Goal: Task Accomplishment & Management: Manage account settings

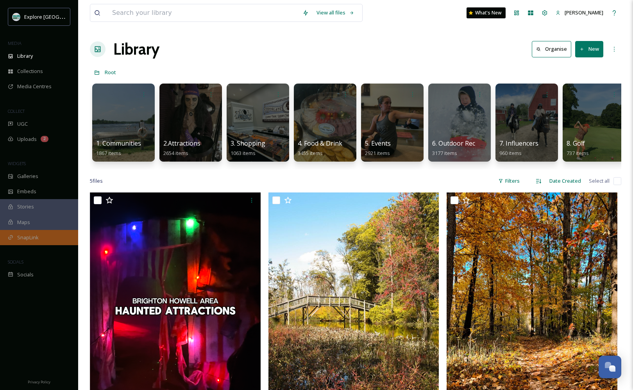
click at [34, 236] on span "SnapLink" at bounding box center [27, 237] width 21 height 7
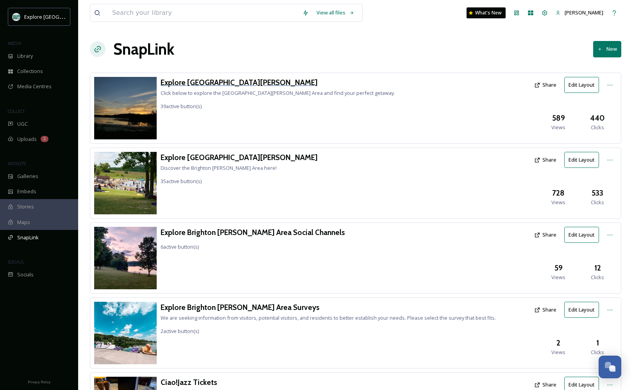
click at [237, 85] on h3 "Explore [GEOGRAPHIC_DATA][PERSON_NAME]" at bounding box center [278, 82] width 234 height 11
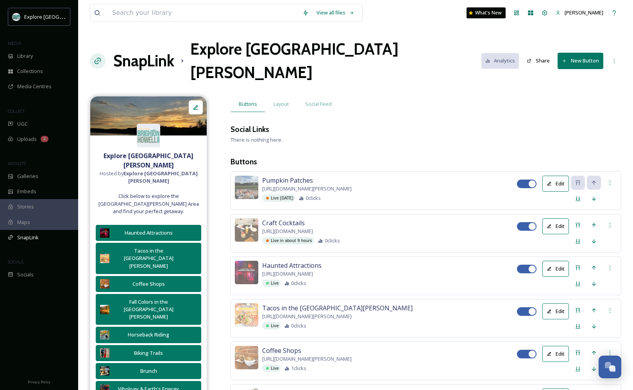
click at [576, 53] on button "New Button" at bounding box center [581, 61] width 46 height 16
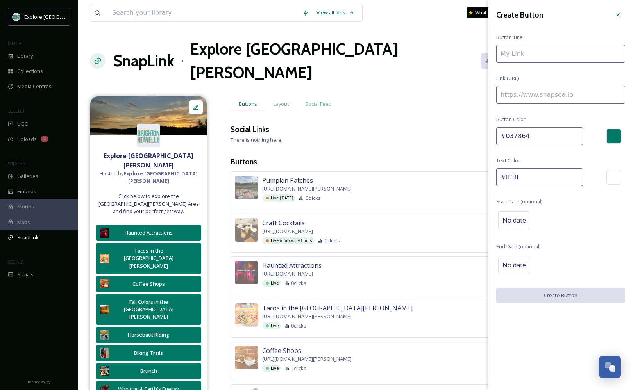
click at [556, 98] on input at bounding box center [560, 95] width 129 height 18
paste input "https://explorebrightonhowellarea.com/food-drink/?utm_source=Instagram&utm_medi…"
type input "https://explorebrightonhowellarea.com/food-drink/?utm_source=Instagram&utm_medi…"
click at [538, 55] on input at bounding box center [560, 54] width 129 height 18
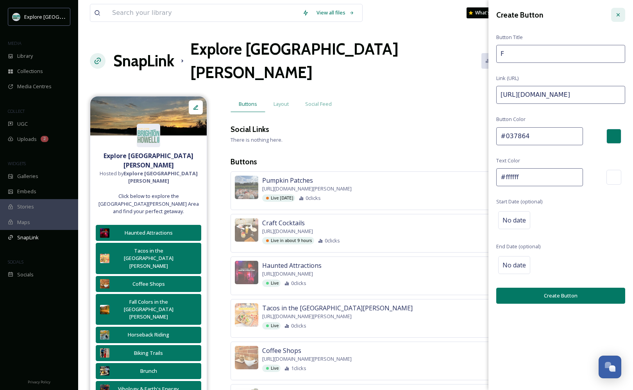
type input "F"
click at [623, 13] on div at bounding box center [618, 15] width 14 height 14
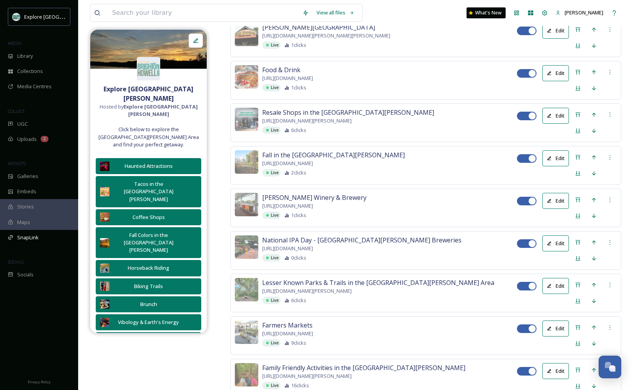
scroll to position [1176, 0]
click at [554, 80] on button "Edit" at bounding box center [555, 72] width 27 height 16
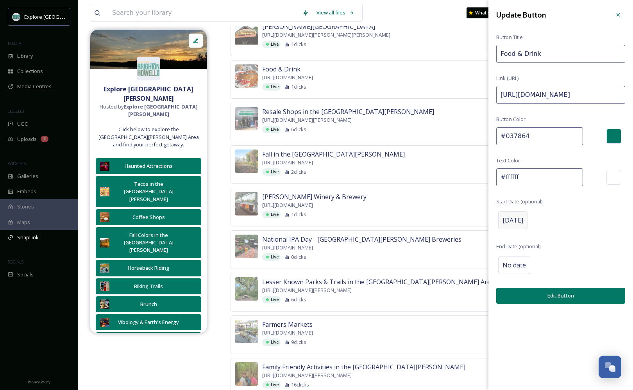
click at [527, 223] on div "Aug 18 2025" at bounding box center [512, 220] width 29 height 18
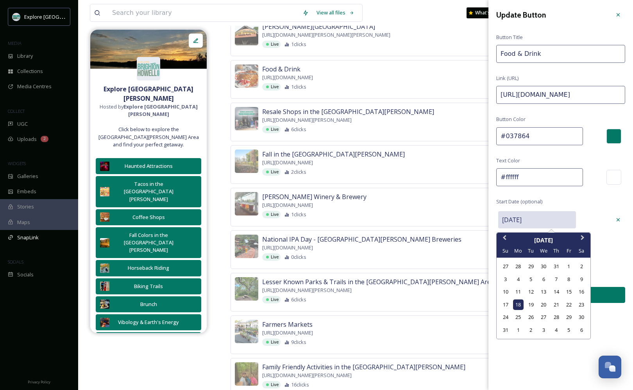
click at [536, 216] on input "08/18/2025" at bounding box center [537, 219] width 78 height 17
click at [579, 232] on div "Previous Month Next Month August 2025 Su Mo Tu We Th Fr Sa 27 28 29 30 31 1 2 3…" at bounding box center [543, 285] width 95 height 107
click at [583, 238] on span "Next Month" at bounding box center [583, 240] width 0 height 12
click at [568, 279] on div "10" at bounding box center [568, 279] width 11 height 11
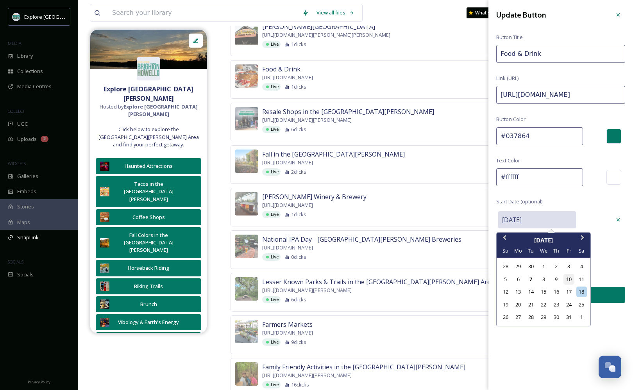
type input "10/10/2025"
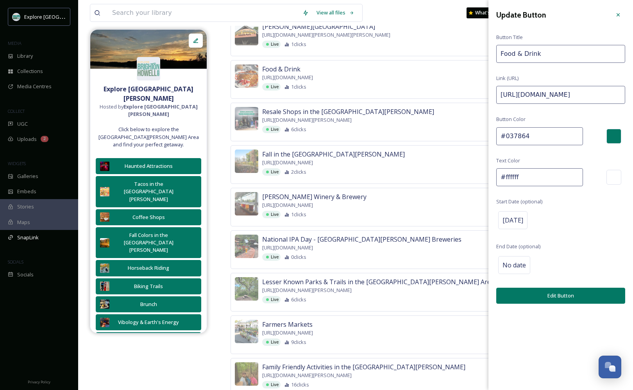
drag, startPoint x: 611, startPoint y: 94, endPoint x: 631, endPoint y: 93, distance: 20.0
click at [631, 93] on div "Update Button Button Title Food & Drink Link (URL) https://explorebrightonhowel…" at bounding box center [560, 156] width 145 height 312
click at [608, 93] on input "https://explorebrightonhowellarea.com/food-drink/?utm_source=Instagram&utm_medi…" at bounding box center [560, 95] width 129 height 18
type input "https://explorebrightonhowellarea.com/food-drink/?utm_source=Instagram&utm_medi…"
click at [537, 293] on button "Edit Button" at bounding box center [560, 296] width 129 height 16
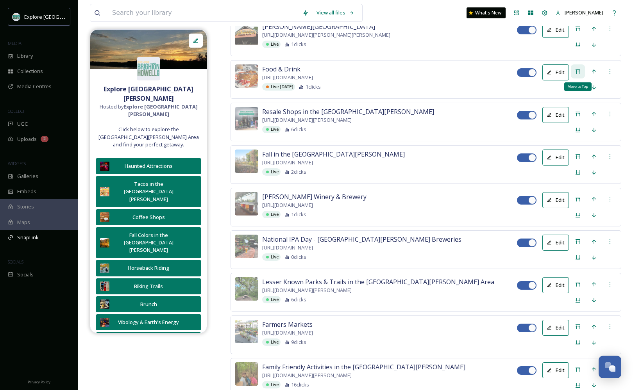
click at [577, 75] on icon at bounding box center [578, 71] width 6 height 6
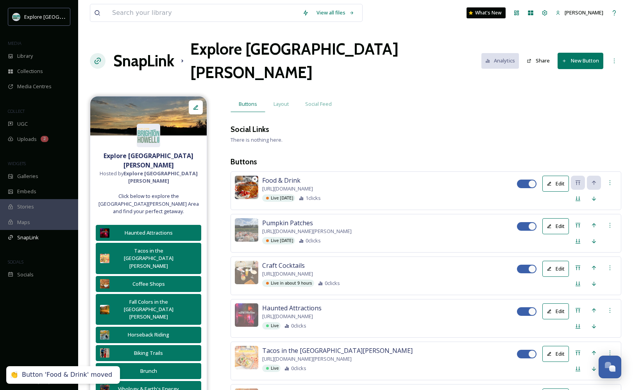
scroll to position [0, 0]
click at [251, 176] on img at bounding box center [246, 187] width 23 height 23
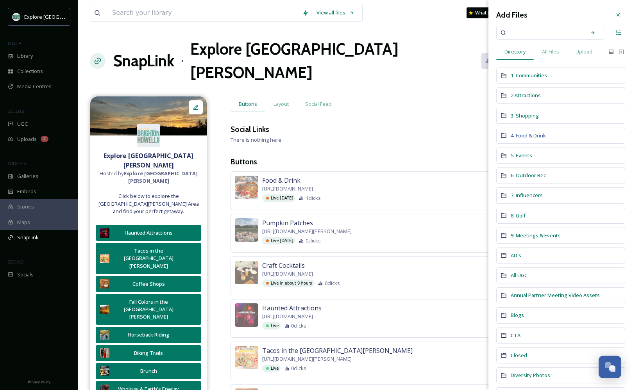
click at [531, 134] on span "4. Food & Drink" at bounding box center [528, 135] width 35 height 7
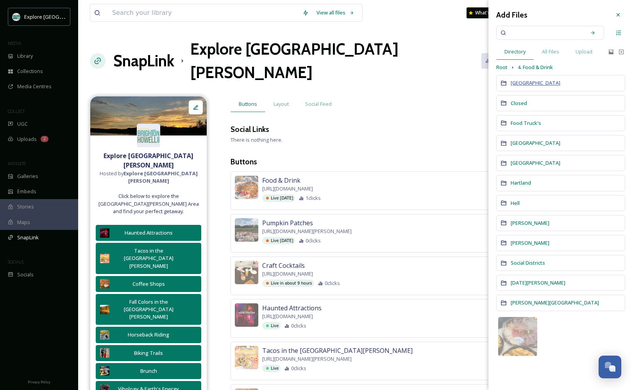
click at [522, 86] on span "[GEOGRAPHIC_DATA]" at bounding box center [536, 82] width 50 height 7
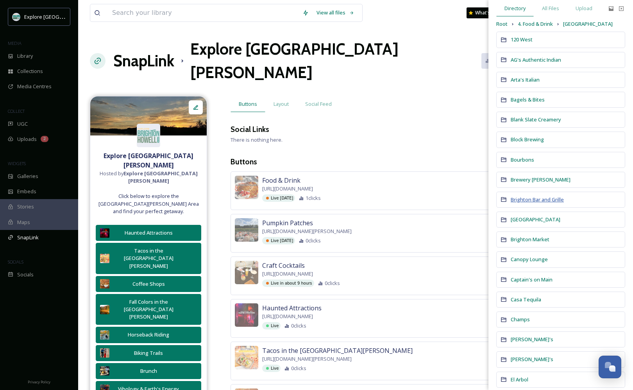
scroll to position [44, 0]
click at [532, 277] on span "Captain's on Main" at bounding box center [532, 278] width 42 height 7
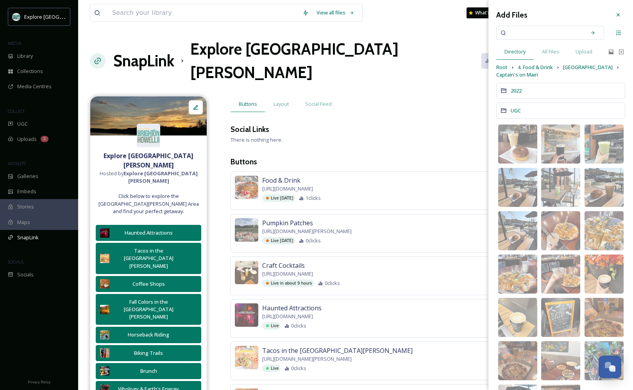
scroll to position [0, 0]
click at [518, 90] on span "2022" at bounding box center [516, 90] width 11 height 7
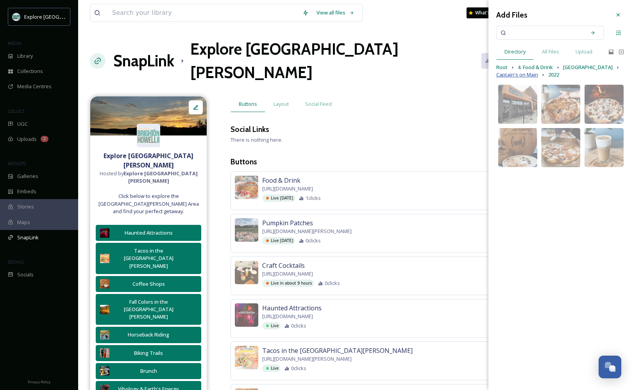
click at [533, 75] on span "Captain's on Main" at bounding box center [517, 74] width 42 height 7
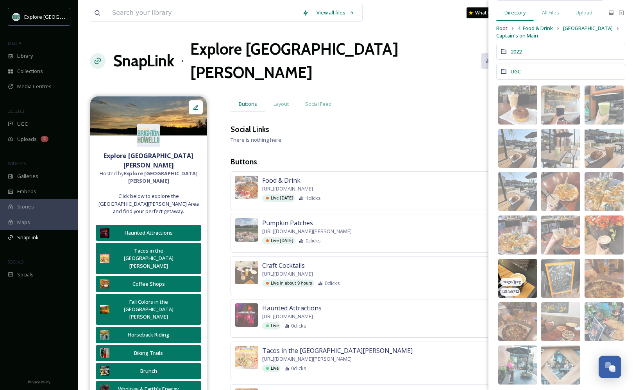
scroll to position [42, 0]
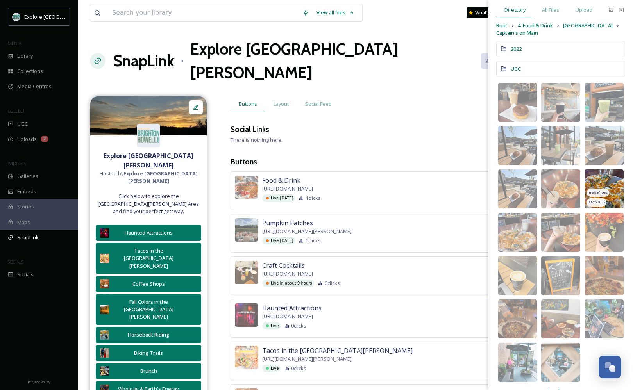
click at [612, 181] on img at bounding box center [603, 189] width 39 height 39
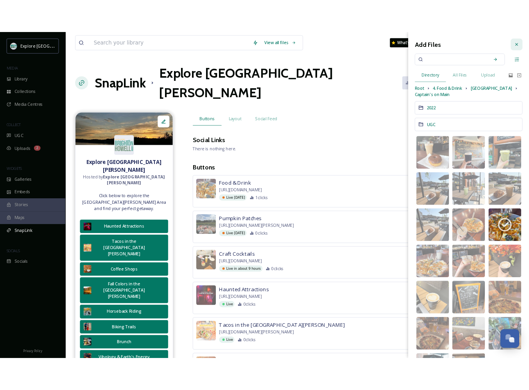
scroll to position [0, 0]
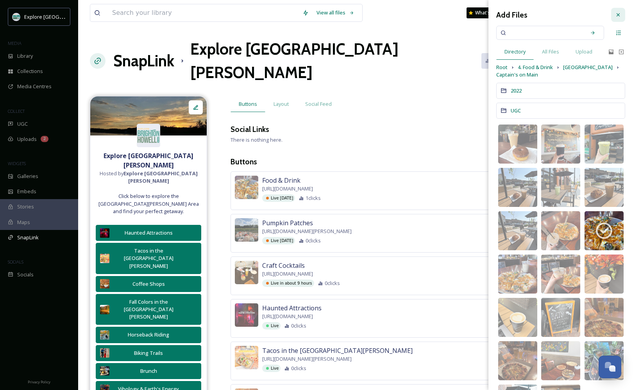
click at [619, 11] on div at bounding box center [618, 15] width 14 height 14
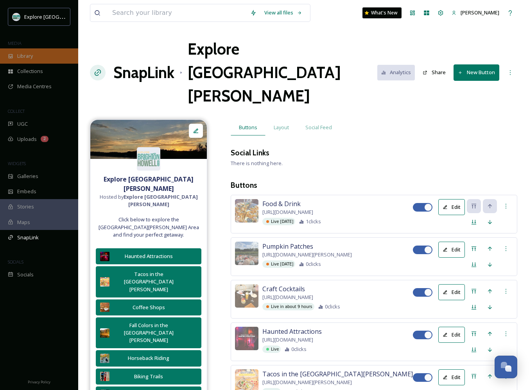
click at [35, 53] on div "Library" at bounding box center [39, 55] width 78 height 15
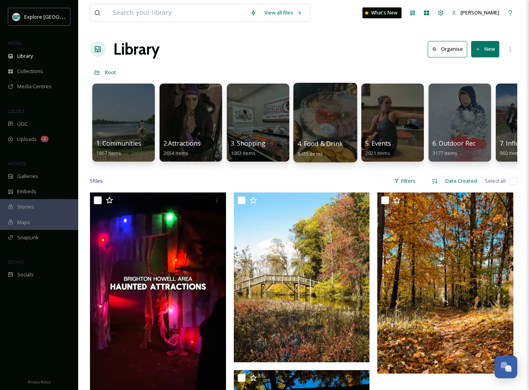
click at [321, 136] on div at bounding box center [325, 123] width 64 height 80
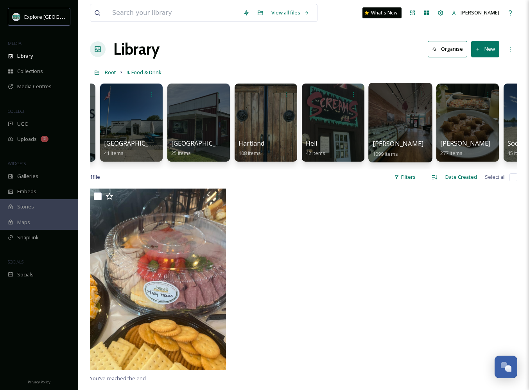
scroll to position [0, 191]
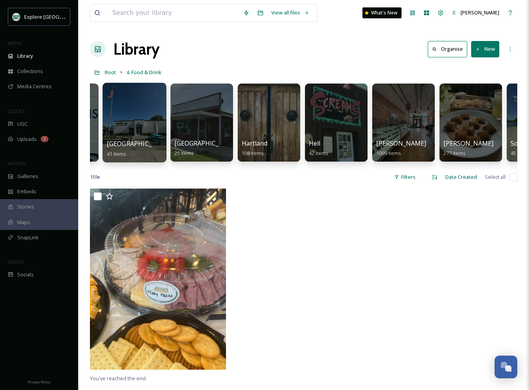
click at [139, 119] on div at bounding box center [134, 123] width 64 height 80
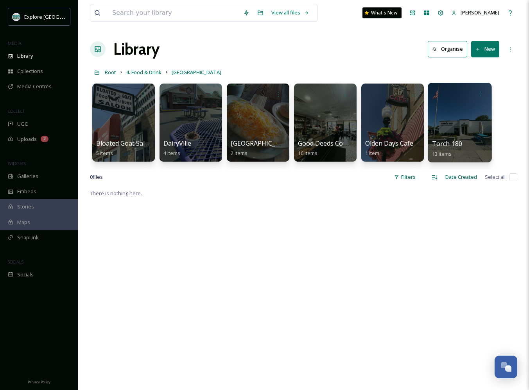
click at [464, 113] on div at bounding box center [459, 123] width 64 height 80
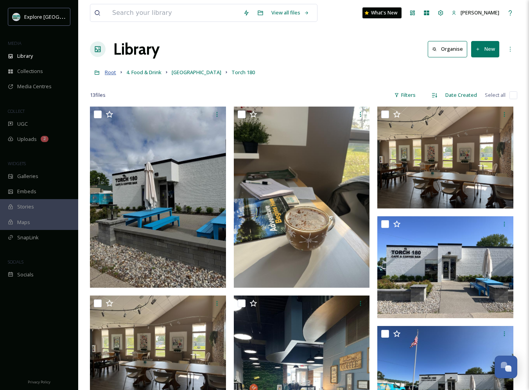
click at [113, 71] on span "Root" at bounding box center [110, 72] width 11 height 7
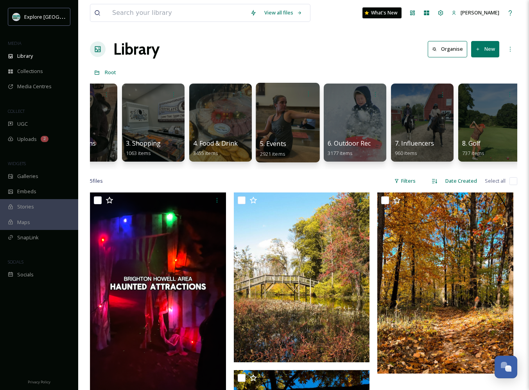
scroll to position [0, 105]
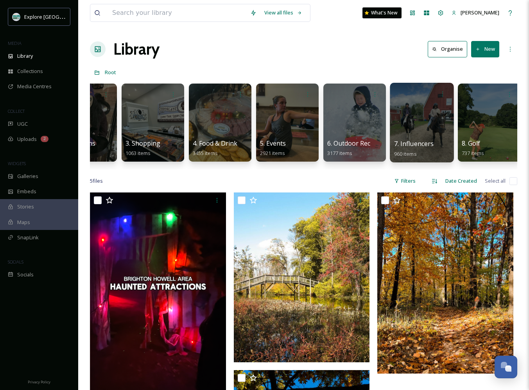
click at [397, 121] on div at bounding box center [422, 123] width 64 height 80
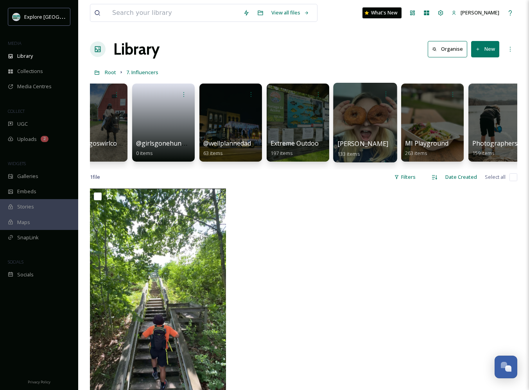
click at [359, 123] on div at bounding box center [365, 123] width 64 height 80
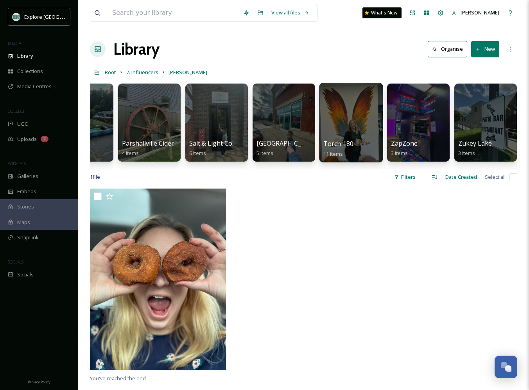
scroll to position [0, 915]
click at [332, 138] on div at bounding box center [351, 123] width 64 height 80
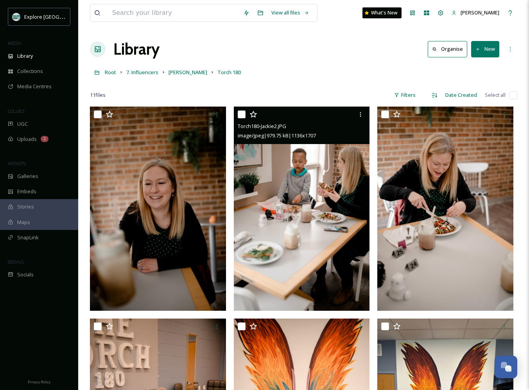
click at [338, 228] on img at bounding box center [302, 209] width 136 height 204
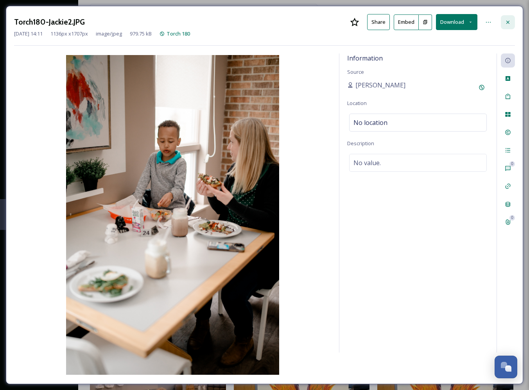
click at [511, 22] on div at bounding box center [507, 22] width 14 height 14
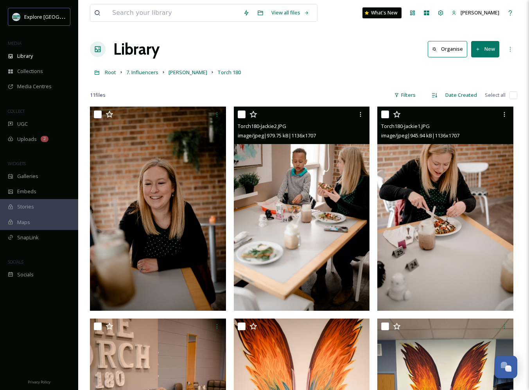
click at [443, 210] on img at bounding box center [445, 209] width 136 height 204
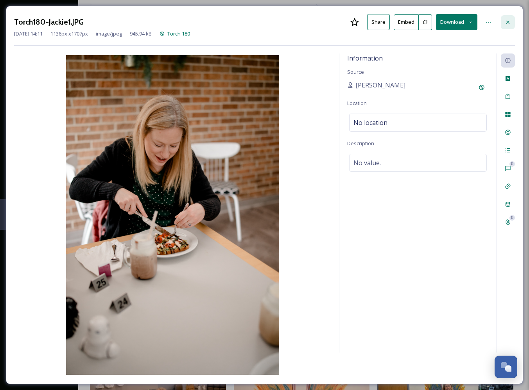
click at [507, 21] on icon at bounding box center [507, 21] width 3 height 3
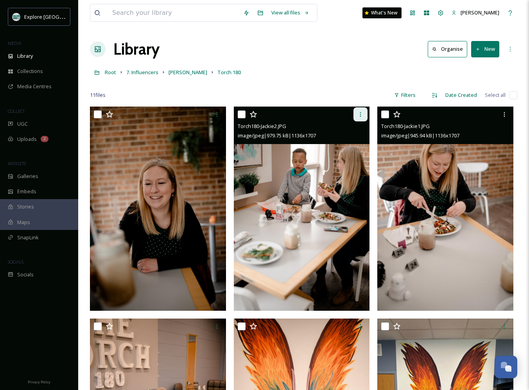
click at [360, 116] on icon at bounding box center [360, 114] width 6 height 6
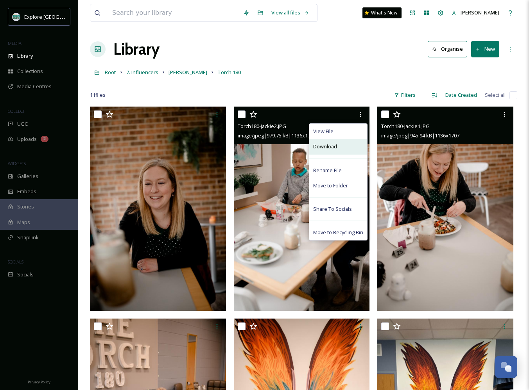
click at [332, 145] on span "Download" at bounding box center [325, 146] width 24 height 7
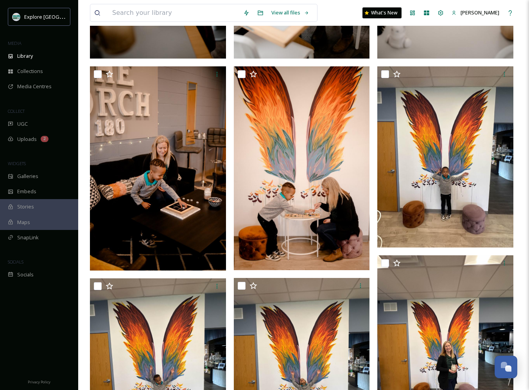
scroll to position [253, 0]
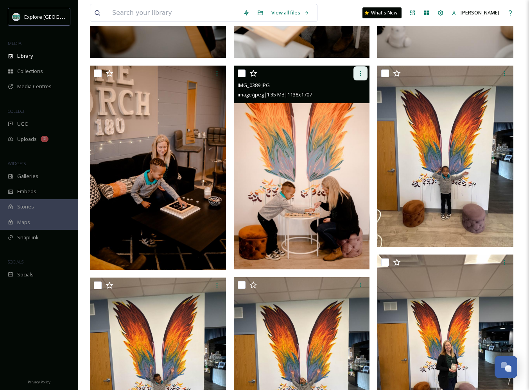
click at [360, 72] on icon at bounding box center [360, 73] width 6 height 6
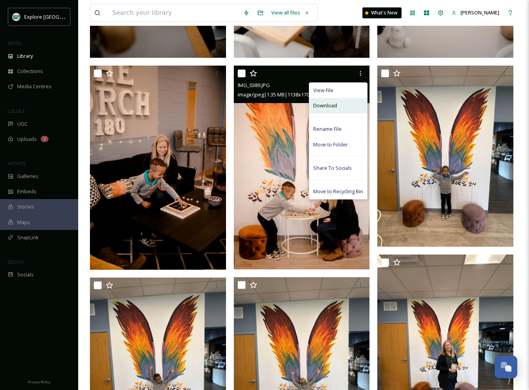
click at [333, 109] on span "Download" at bounding box center [325, 105] width 24 height 7
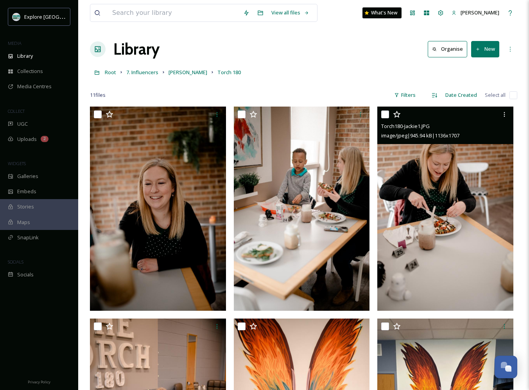
scroll to position [0, 0]
click at [113, 75] on span "Root" at bounding box center [110, 72] width 11 height 7
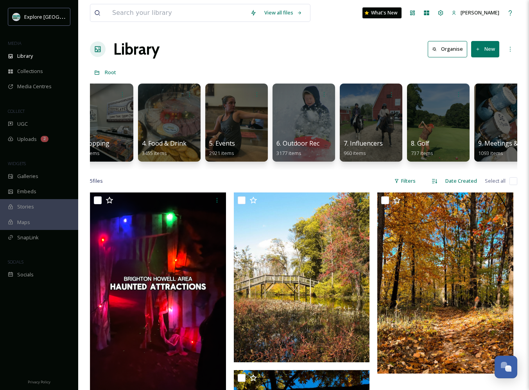
scroll to position [0, 81]
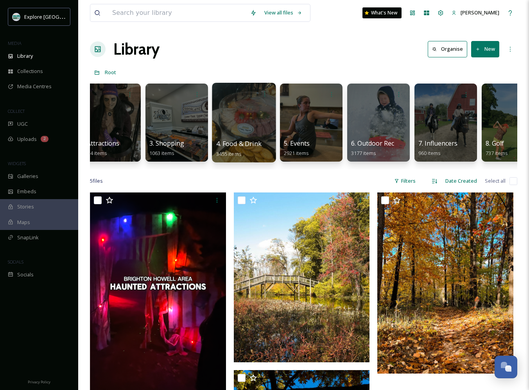
click at [244, 127] on div at bounding box center [244, 123] width 64 height 80
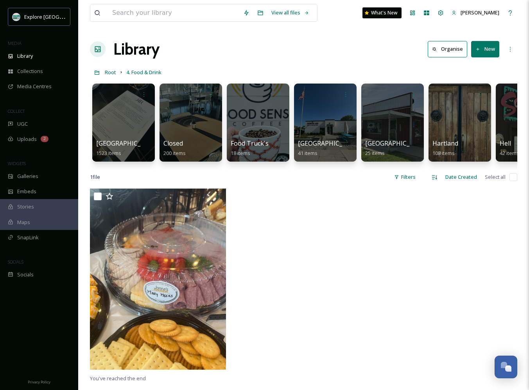
scroll to position [0, 21]
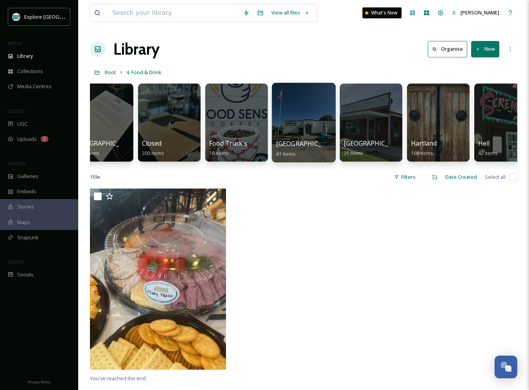
click at [277, 127] on div at bounding box center [304, 123] width 64 height 80
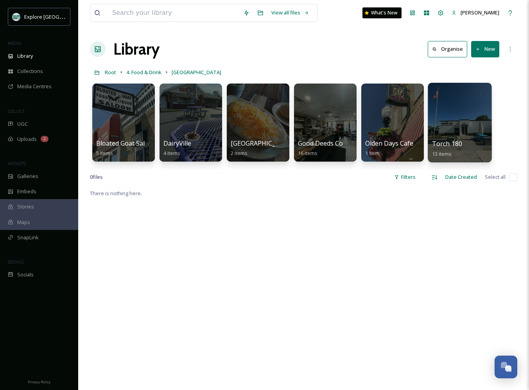
click at [458, 109] on div at bounding box center [459, 123] width 64 height 80
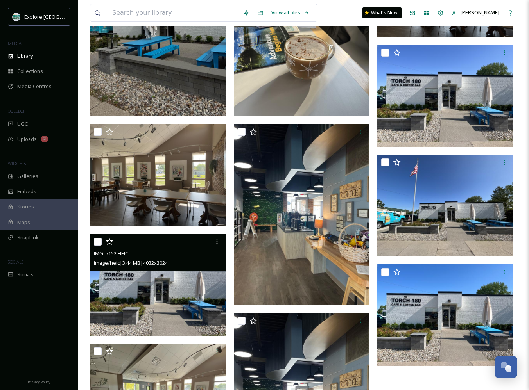
scroll to position [172, 0]
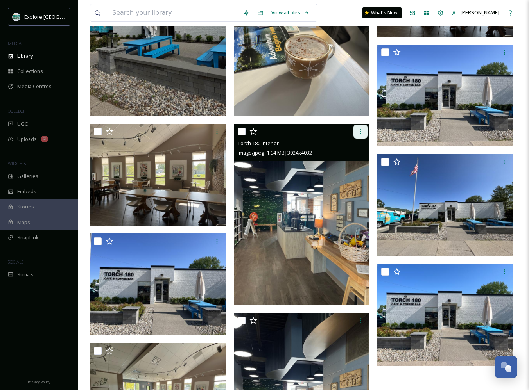
click at [357, 132] on icon at bounding box center [360, 132] width 6 height 6
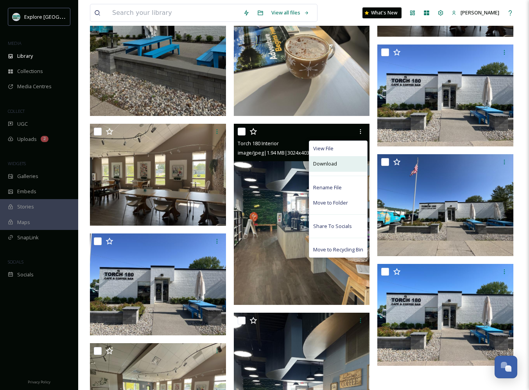
click at [340, 164] on div "Download" at bounding box center [338, 163] width 58 height 15
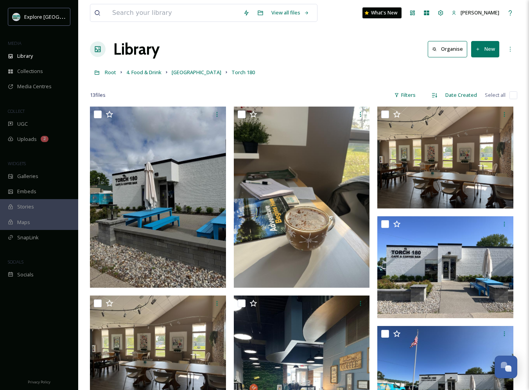
scroll to position [0, 0]
click at [111, 70] on span "Root" at bounding box center [110, 72] width 11 height 7
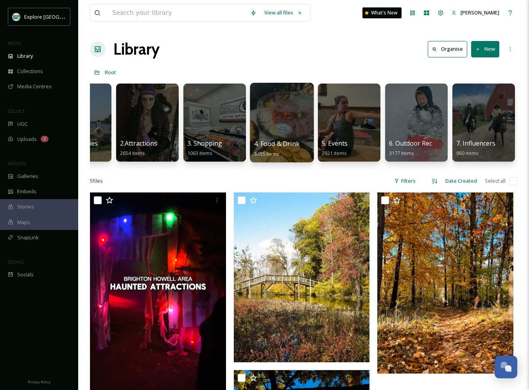
scroll to position [0, 61]
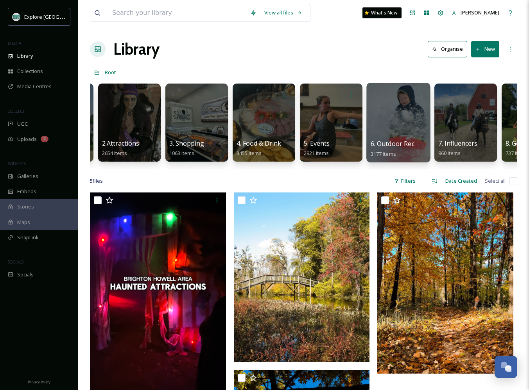
click at [400, 134] on div at bounding box center [398, 123] width 64 height 80
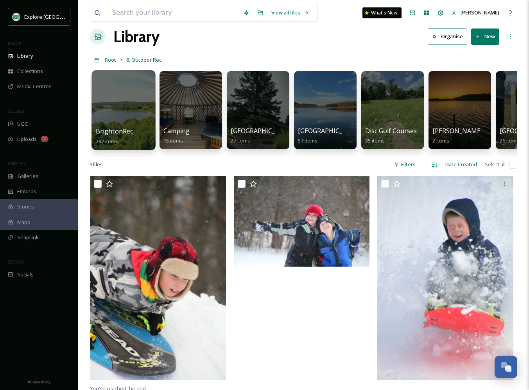
scroll to position [17, 0]
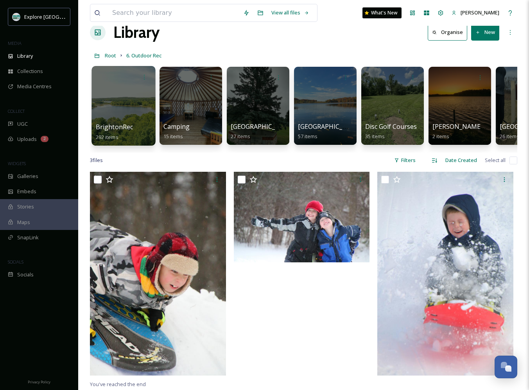
click at [116, 120] on div at bounding box center [123, 106] width 64 height 80
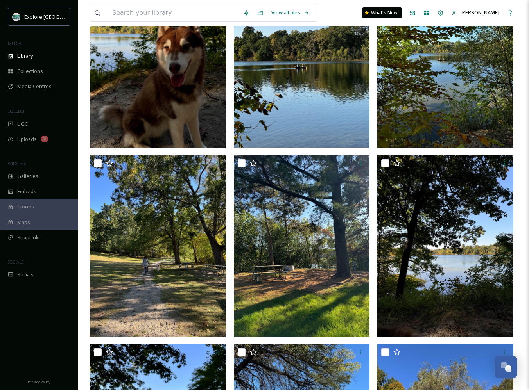
scroll to position [412, 0]
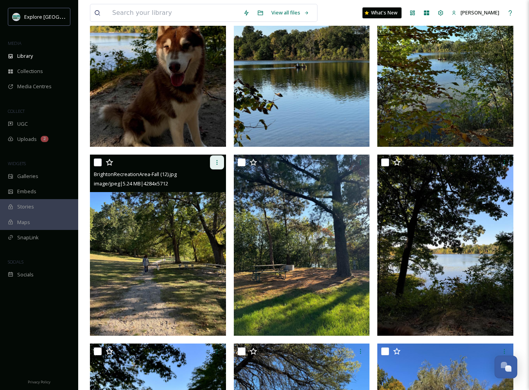
click at [217, 164] on icon at bounding box center [217, 162] width 6 height 6
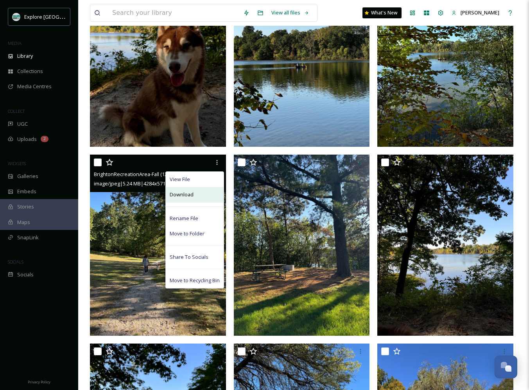
click at [205, 193] on div "Download" at bounding box center [195, 194] width 58 height 15
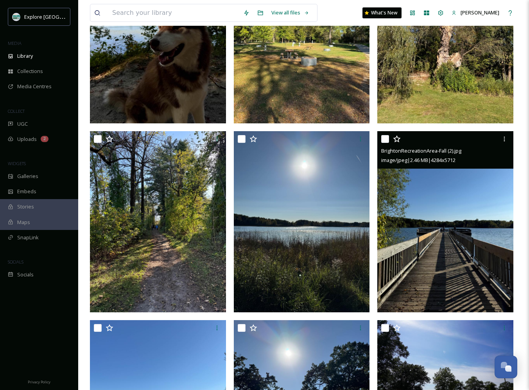
scroll to position [816, 0]
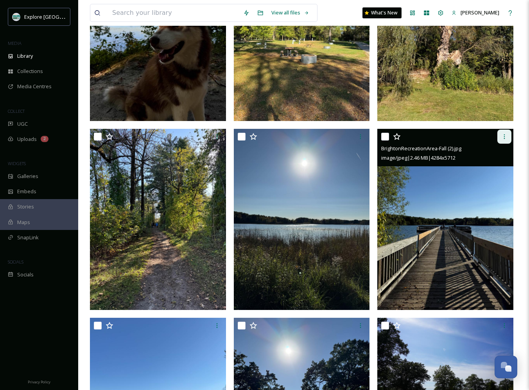
click at [500, 138] on div at bounding box center [504, 137] width 14 height 14
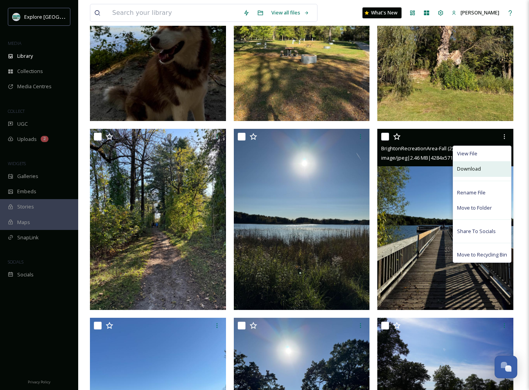
click at [479, 171] on span "Download" at bounding box center [469, 168] width 24 height 7
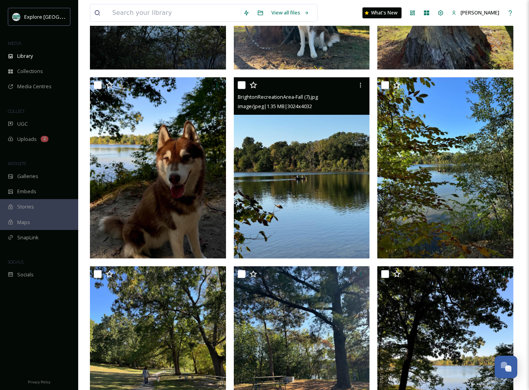
scroll to position [297, 0]
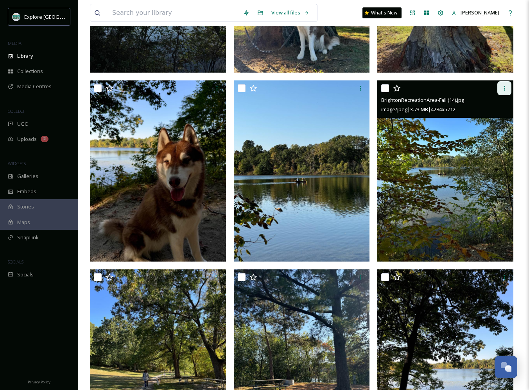
click at [506, 90] on icon at bounding box center [504, 88] width 6 height 6
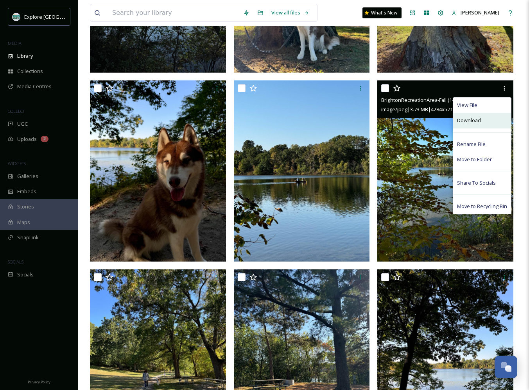
click at [466, 122] on span "Download" at bounding box center [469, 120] width 24 height 7
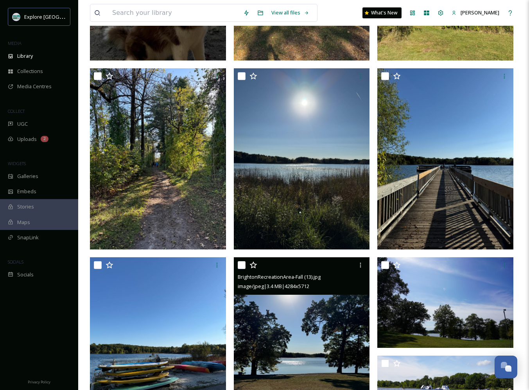
scroll to position [874, 0]
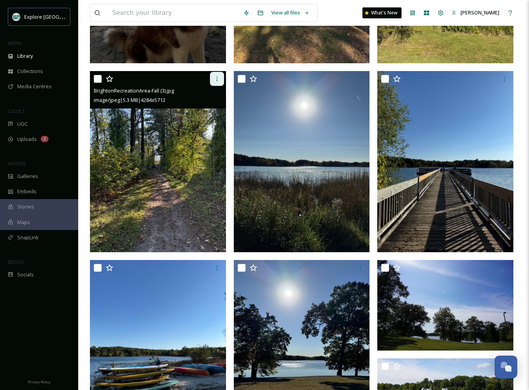
click at [214, 81] on icon at bounding box center [217, 79] width 6 height 6
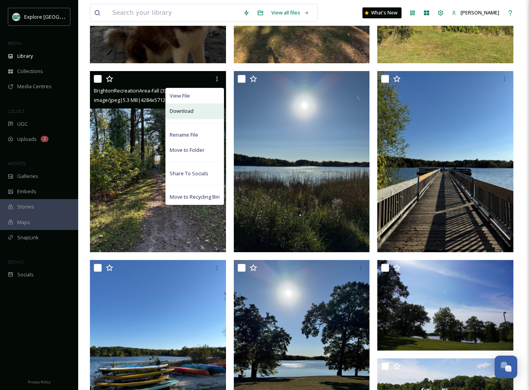
click at [191, 115] on div "Download" at bounding box center [195, 111] width 58 height 15
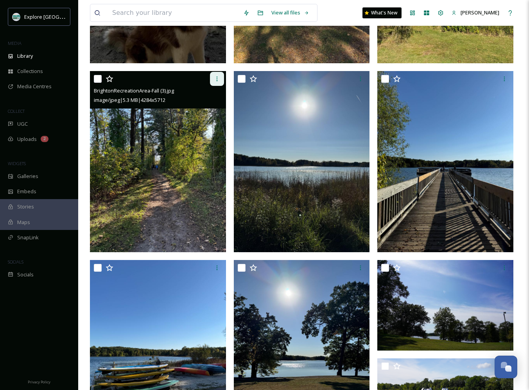
click at [216, 80] on icon at bounding box center [217, 79] width 6 height 6
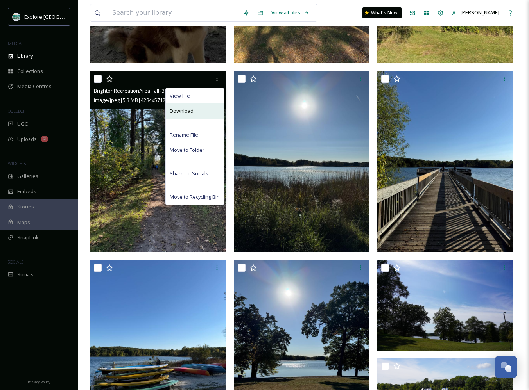
click at [203, 110] on div "Download" at bounding box center [195, 111] width 58 height 15
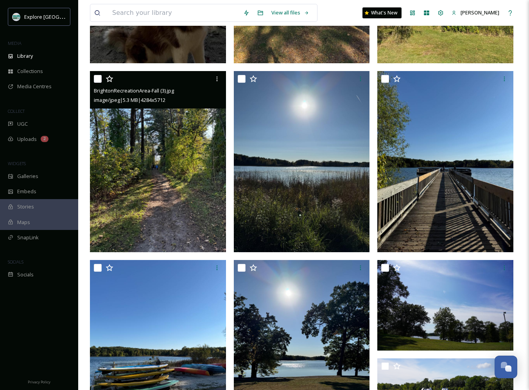
click at [192, 138] on img at bounding box center [158, 161] width 136 height 181
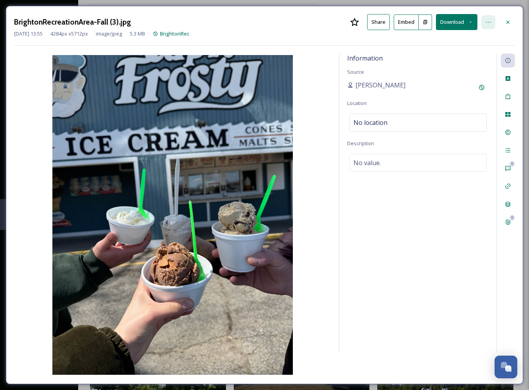
click at [488, 24] on icon at bounding box center [488, 22] width 6 height 6
click at [512, 20] on div at bounding box center [507, 22] width 14 height 14
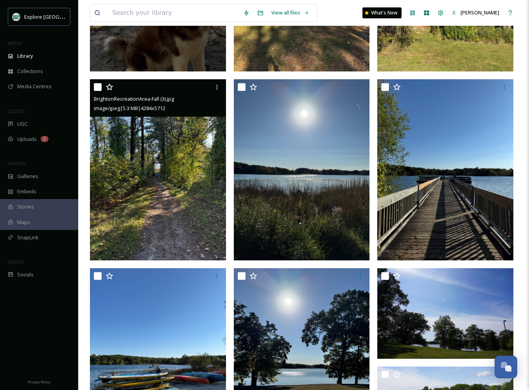
scroll to position [863, 0]
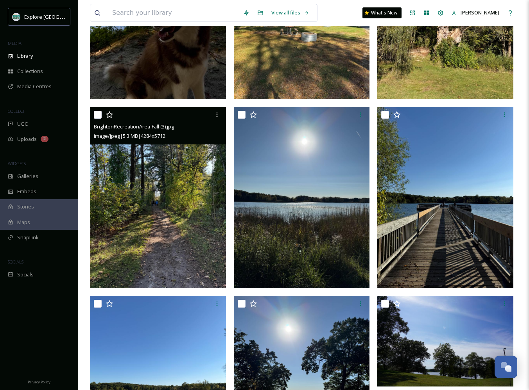
scroll to position [836, 0]
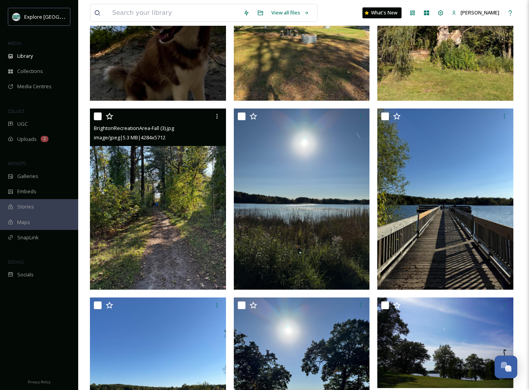
click at [180, 209] on img at bounding box center [158, 199] width 136 height 181
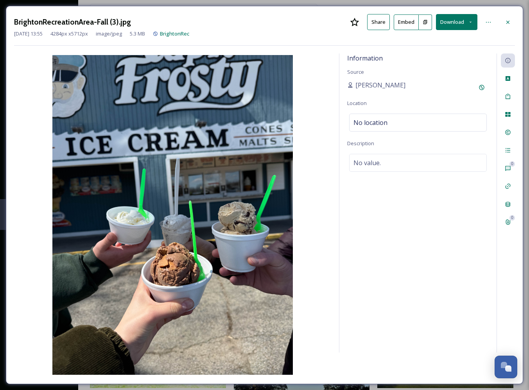
click at [158, 34] on icon at bounding box center [155, 33] width 5 height 5
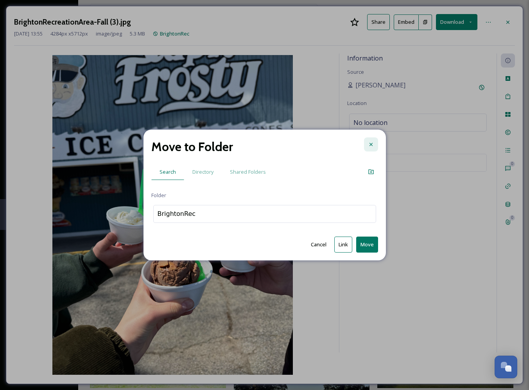
click at [366, 145] on div at bounding box center [371, 145] width 14 height 14
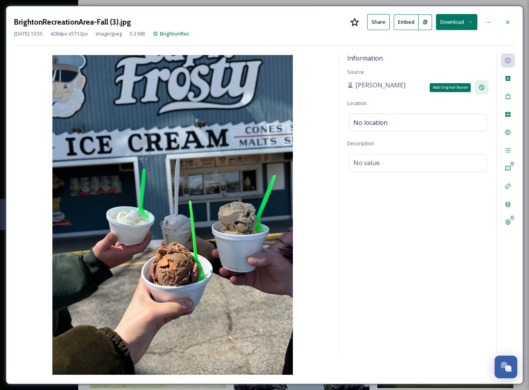
click at [484, 87] on icon at bounding box center [481, 87] width 6 height 6
click at [483, 87] on icon at bounding box center [481, 87] width 6 height 6
click at [509, 22] on icon at bounding box center [507, 22] width 6 height 6
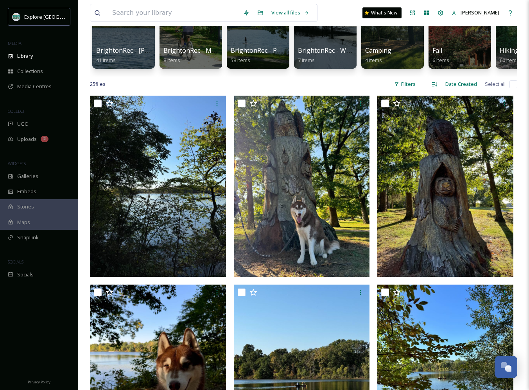
scroll to position [50, 0]
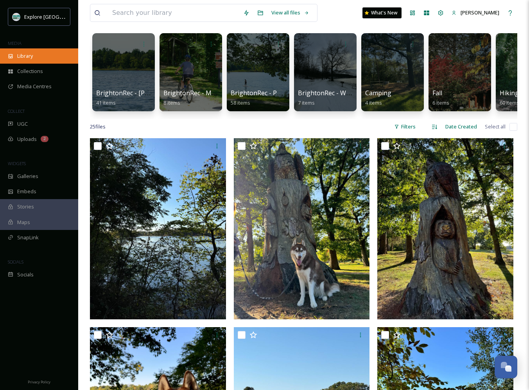
click at [26, 55] on span "Library" at bounding box center [25, 55] width 16 height 7
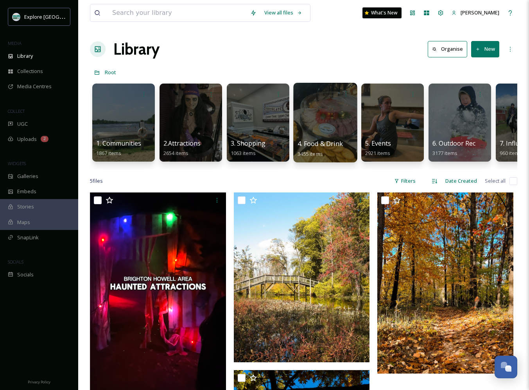
click at [330, 133] on div at bounding box center [325, 123] width 64 height 80
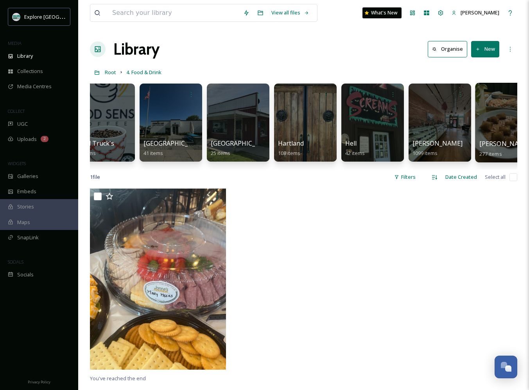
click at [491, 122] on div at bounding box center [507, 123] width 64 height 80
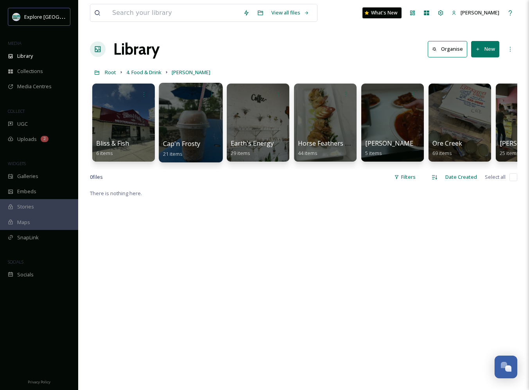
click at [201, 121] on div at bounding box center [191, 123] width 64 height 80
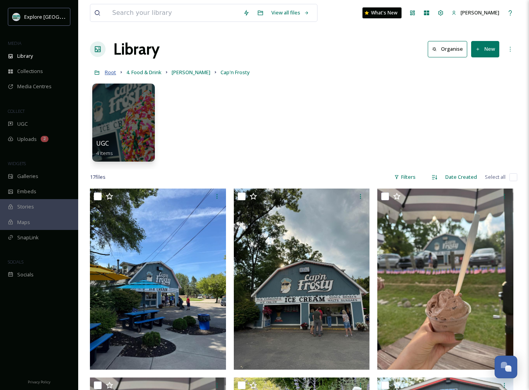
click at [114, 73] on span "Root" at bounding box center [110, 72] width 11 height 7
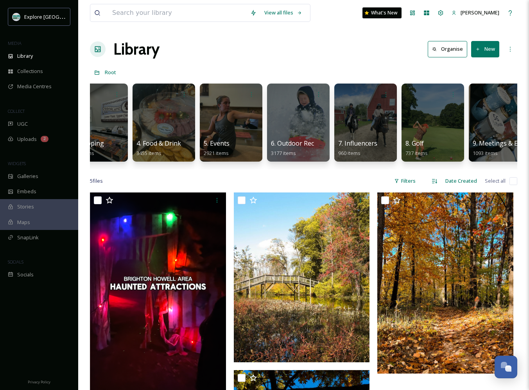
scroll to position [0, 170]
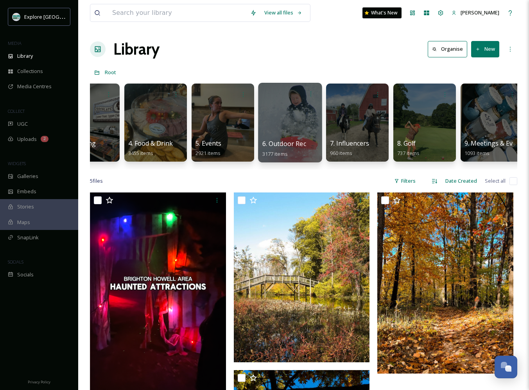
click at [288, 127] on div at bounding box center [290, 123] width 64 height 80
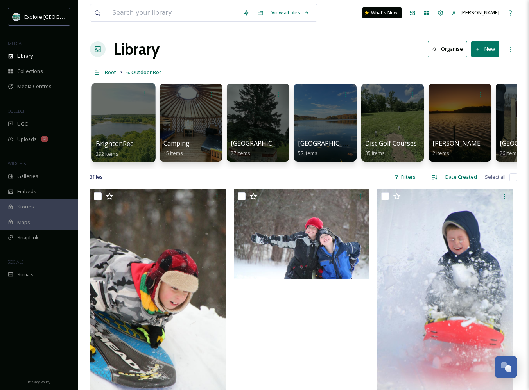
click at [113, 127] on div at bounding box center [123, 123] width 64 height 80
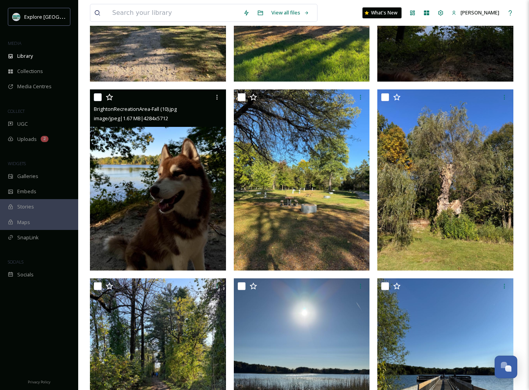
scroll to position [748, 0]
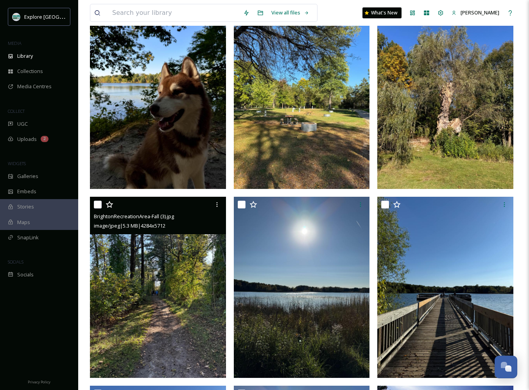
click at [186, 270] on img at bounding box center [158, 287] width 136 height 181
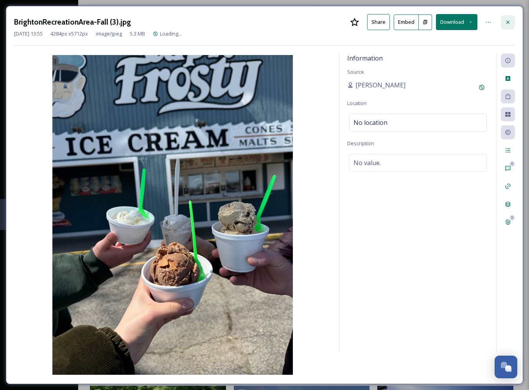
click at [508, 24] on icon at bounding box center [507, 22] width 6 height 6
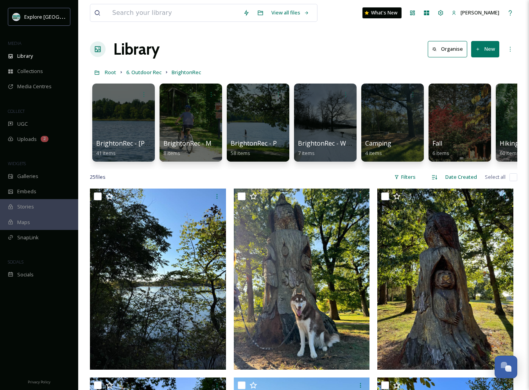
scroll to position [0, 0]
click at [485, 51] on button "New" at bounding box center [485, 49] width 28 height 16
click at [477, 68] on span "File Upload" at bounding box center [481, 67] width 26 height 7
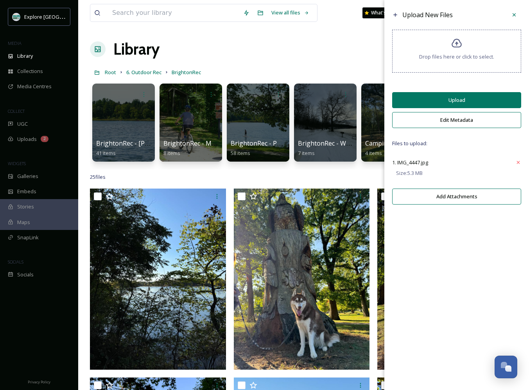
click at [450, 105] on button "Upload" at bounding box center [456, 100] width 129 height 16
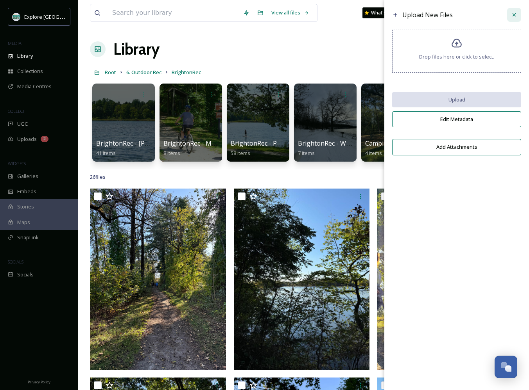
click at [514, 13] on icon at bounding box center [514, 15] width 6 height 6
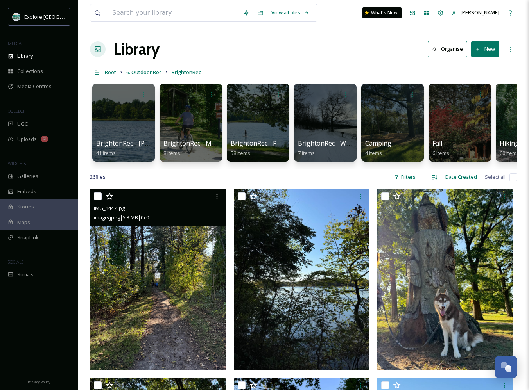
click at [143, 291] on img at bounding box center [158, 279] width 136 height 181
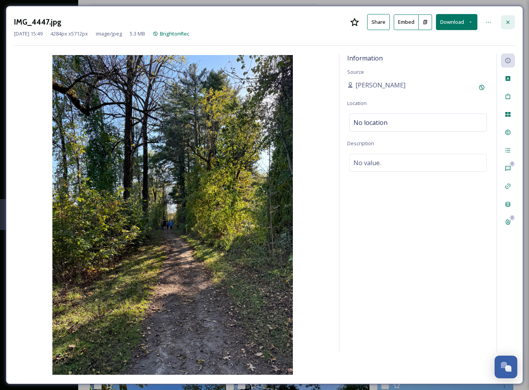
click at [508, 21] on icon at bounding box center [507, 21] width 3 height 3
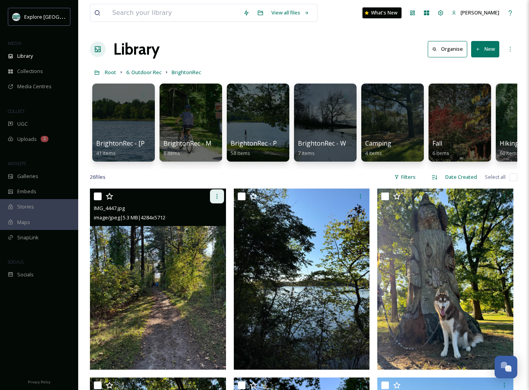
click at [217, 201] on div at bounding box center [217, 196] width 14 height 14
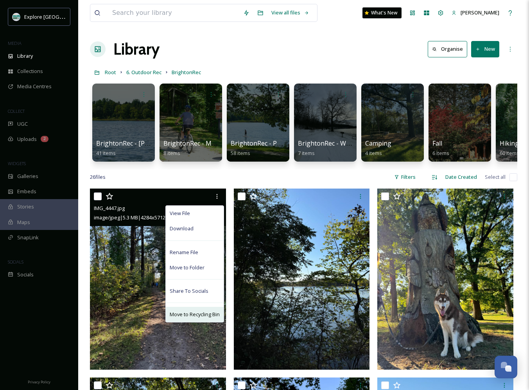
click at [181, 316] on span "Move to Recycling Bin" at bounding box center [195, 314] width 50 height 7
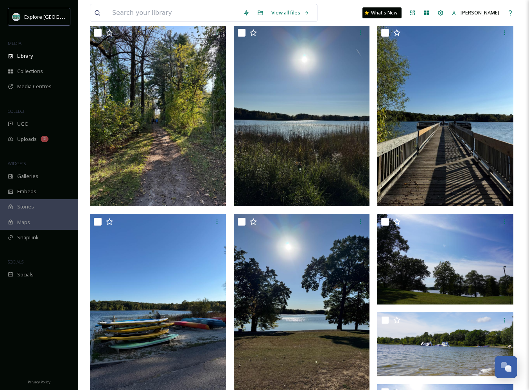
scroll to position [905, 0]
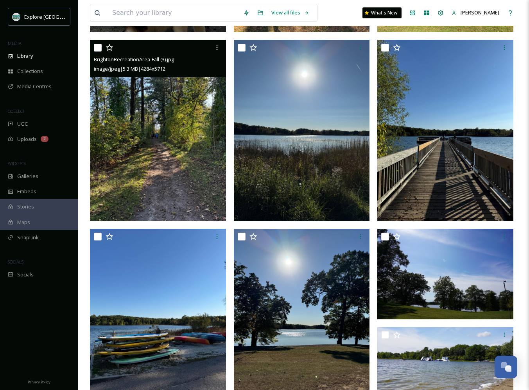
click at [171, 157] on img at bounding box center [158, 130] width 136 height 181
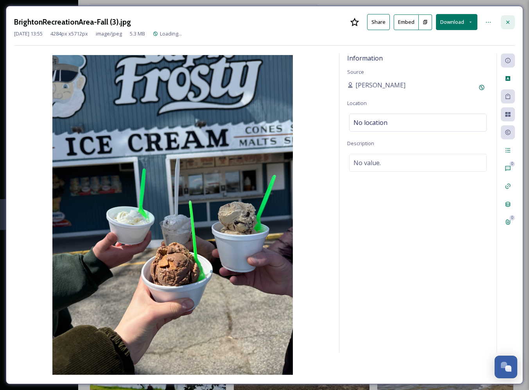
click at [504, 25] on icon at bounding box center [507, 22] width 6 height 6
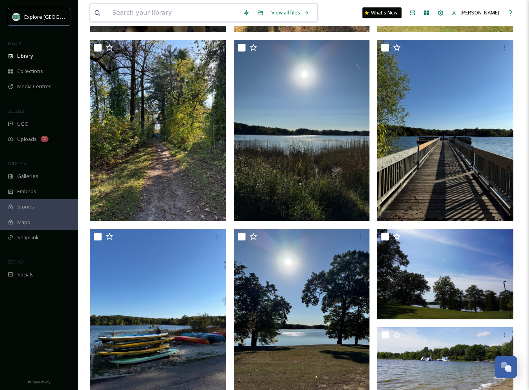
click at [127, 16] on input at bounding box center [173, 12] width 131 height 17
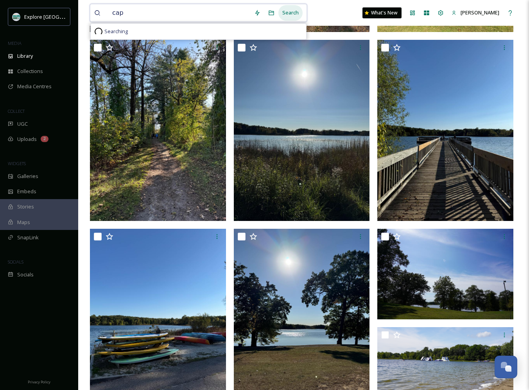
type input "cap"
click at [293, 11] on div "Search" at bounding box center [290, 12] width 24 height 15
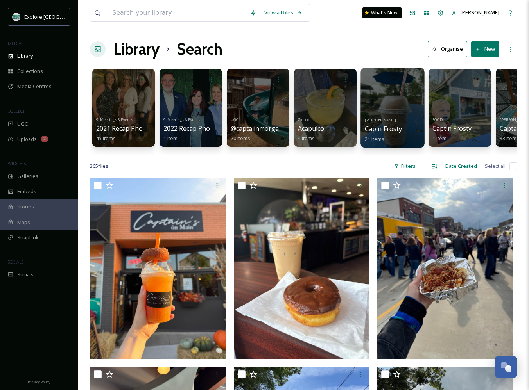
click at [381, 103] on div at bounding box center [392, 108] width 64 height 80
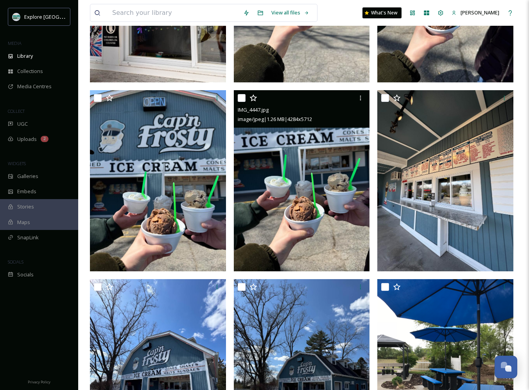
scroll to position [666, 0]
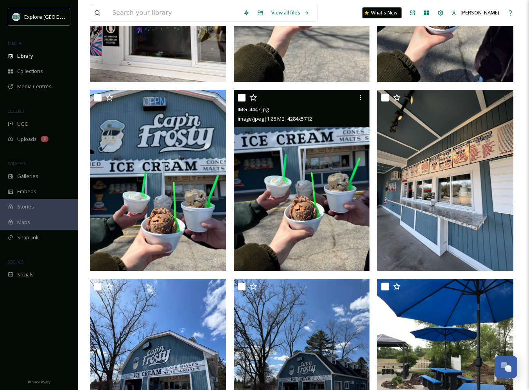
click at [282, 182] on img at bounding box center [302, 180] width 136 height 181
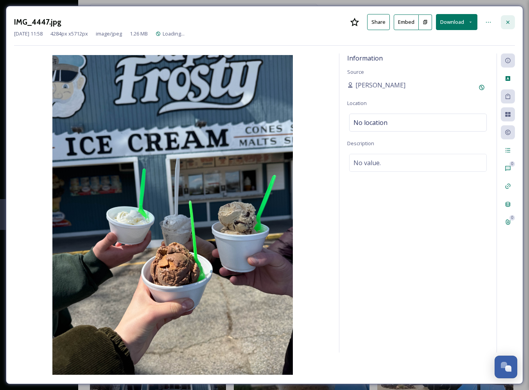
click at [511, 23] on div at bounding box center [507, 22] width 14 height 14
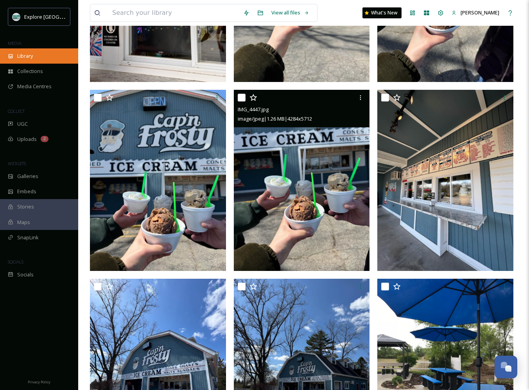
click at [36, 54] on div "Library" at bounding box center [39, 55] width 78 height 15
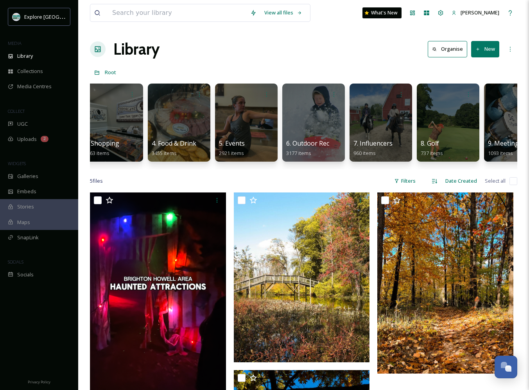
scroll to position [0, 159]
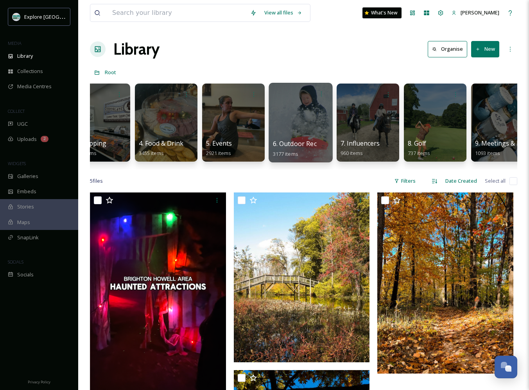
click at [327, 125] on div at bounding box center [300, 123] width 64 height 80
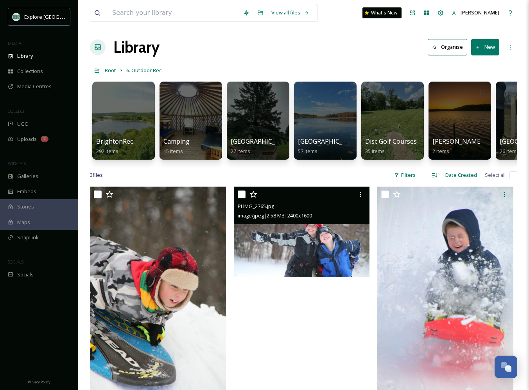
scroll to position [5, 0]
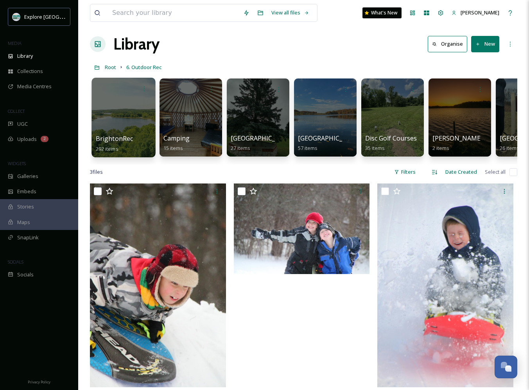
click at [104, 120] on div at bounding box center [123, 118] width 64 height 80
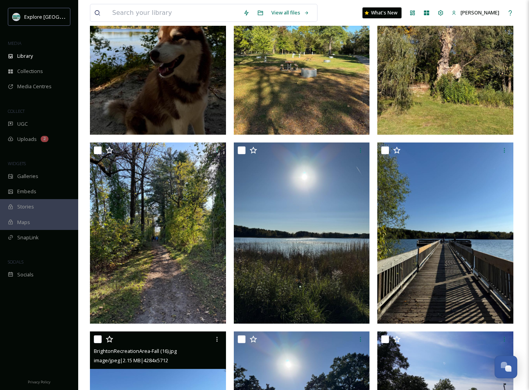
scroll to position [760, 0]
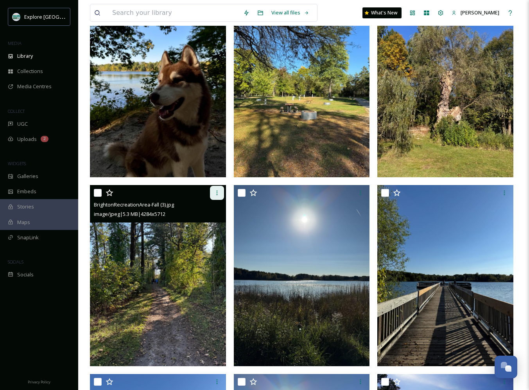
click at [215, 193] on icon at bounding box center [217, 193] width 6 height 6
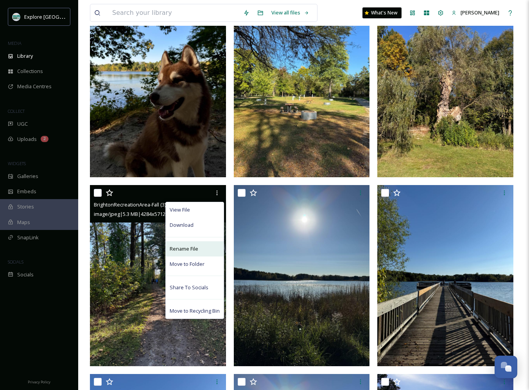
click at [188, 251] on span "Rename File" at bounding box center [184, 248] width 29 height 7
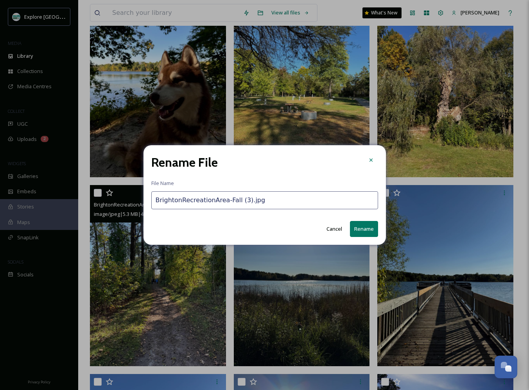
drag, startPoint x: 275, startPoint y: 203, endPoint x: 129, endPoint y: 203, distance: 146.9
click at [129, 203] on div "Rename File File Name BrightonRecreationArea-Fall (3).jpg Cancel Rename" at bounding box center [264, 195] width 529 height 390
click at [340, 228] on button "Cancel" at bounding box center [333, 229] width 23 height 15
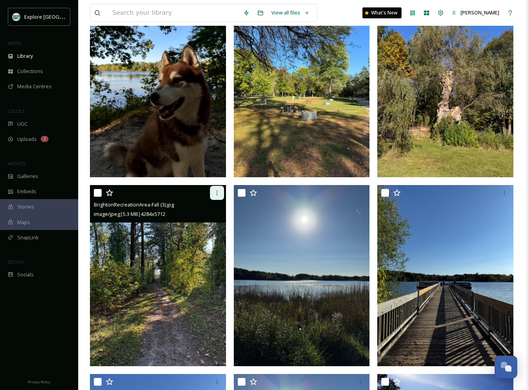
click at [216, 197] on div at bounding box center [217, 193] width 14 height 14
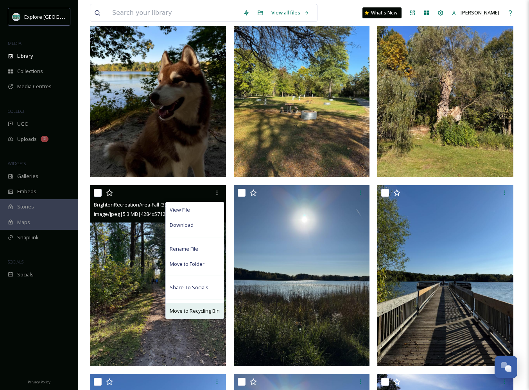
click at [194, 310] on span "Move to Recycling Bin" at bounding box center [195, 310] width 50 height 7
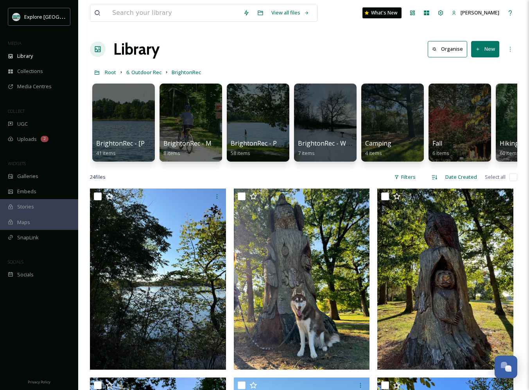
scroll to position [0, 0]
click at [484, 47] on button "New" at bounding box center [485, 49] width 28 height 16
click at [477, 64] on span "File Upload" at bounding box center [481, 67] width 26 height 7
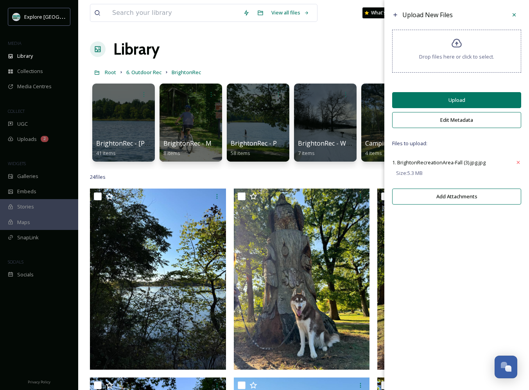
click at [438, 106] on button "Upload" at bounding box center [456, 100] width 129 height 16
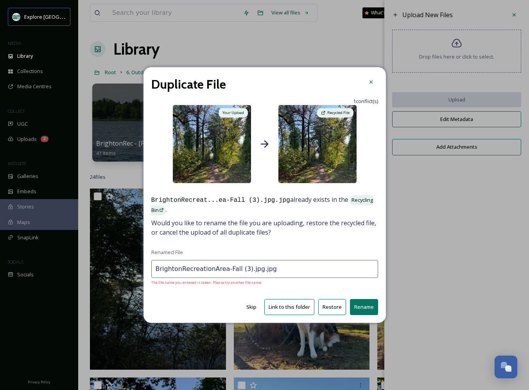
click at [338, 311] on button "Restore" at bounding box center [332, 307] width 28 height 16
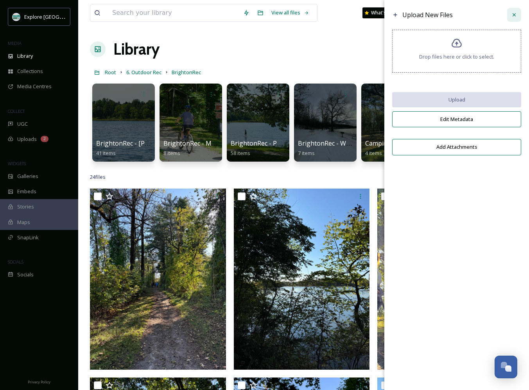
click at [514, 15] on icon at bounding box center [514, 15] width 6 height 6
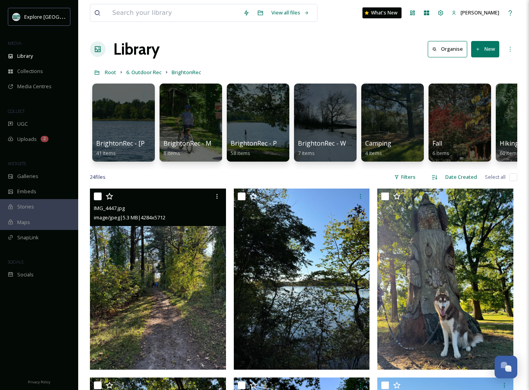
click at [170, 268] on img at bounding box center [158, 279] width 136 height 181
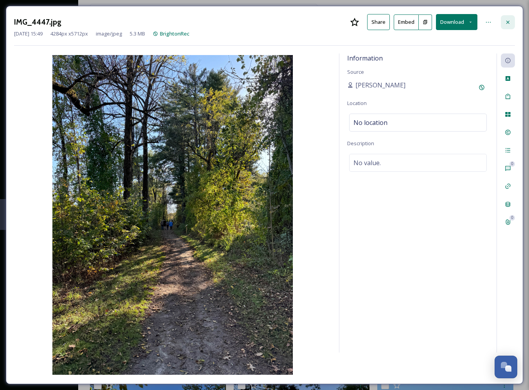
click at [508, 22] on icon at bounding box center [507, 21] width 3 height 3
